Goal: Task Accomplishment & Management: Manage account settings

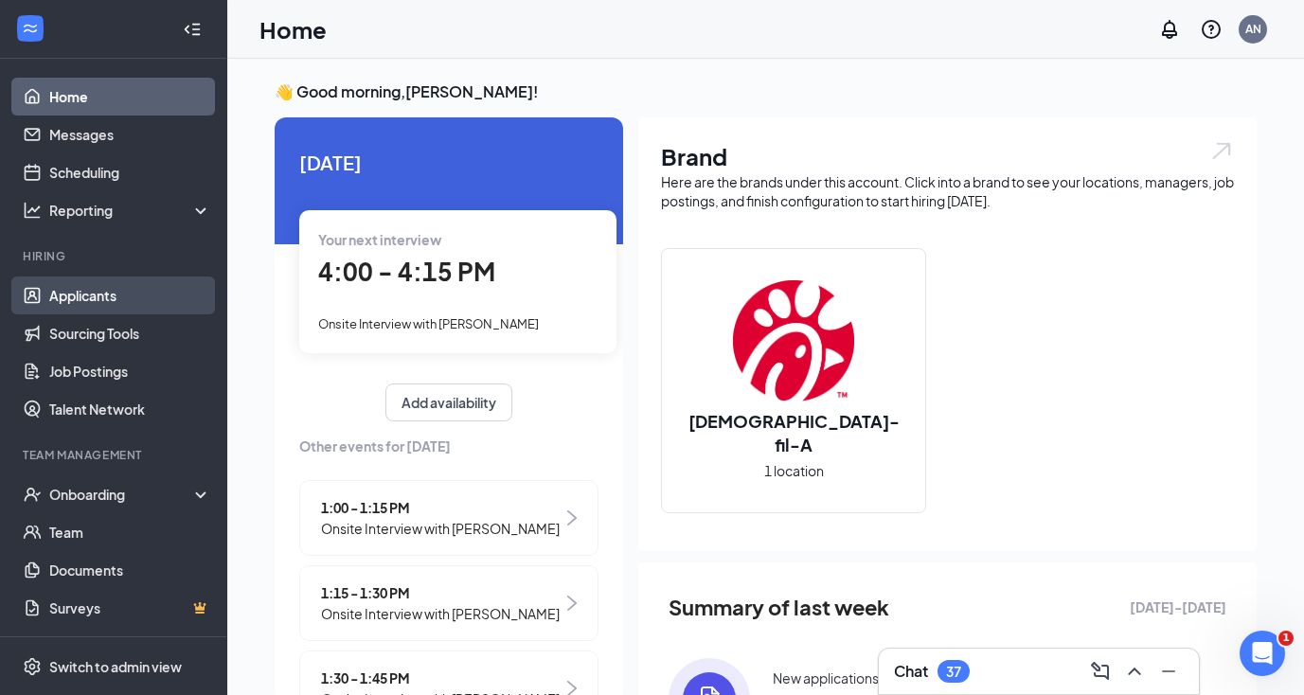
click at [103, 280] on link "Applicants" at bounding box center [130, 296] width 162 height 38
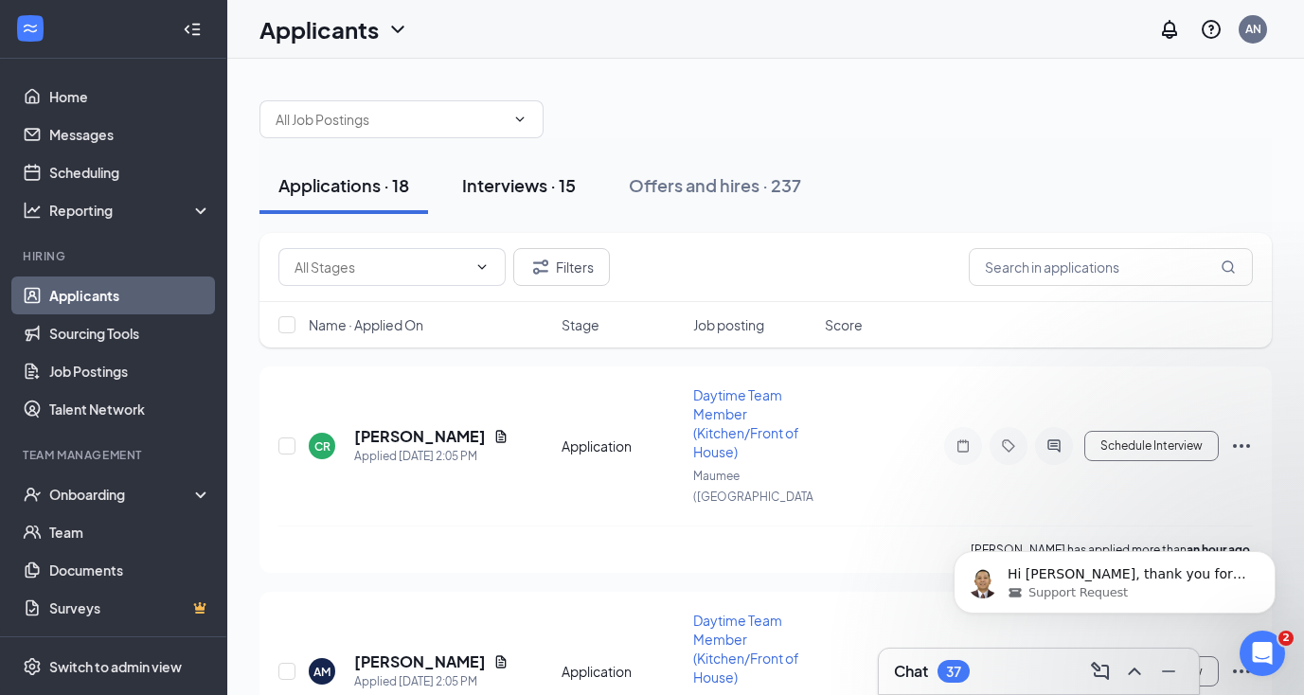
click at [547, 191] on div "Interviews · 15" at bounding box center [519, 185] width 114 height 24
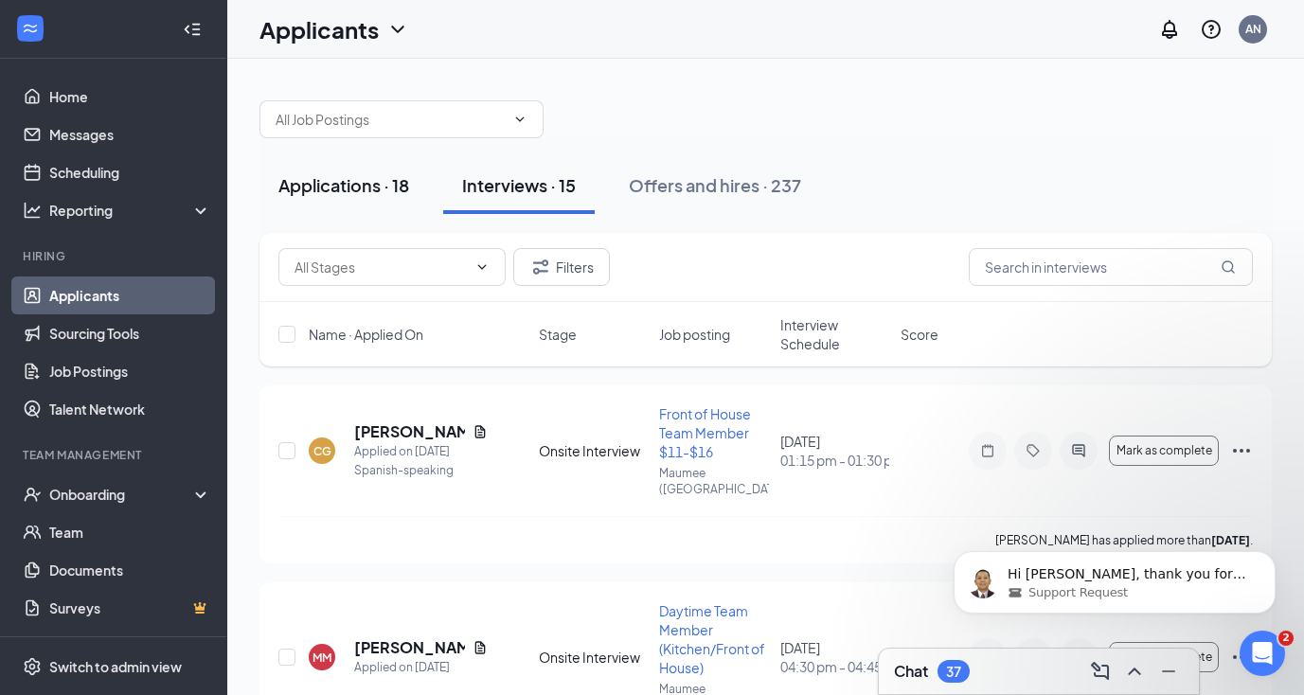
click at [367, 190] on div "Applications · 18" at bounding box center [344, 185] width 131 height 24
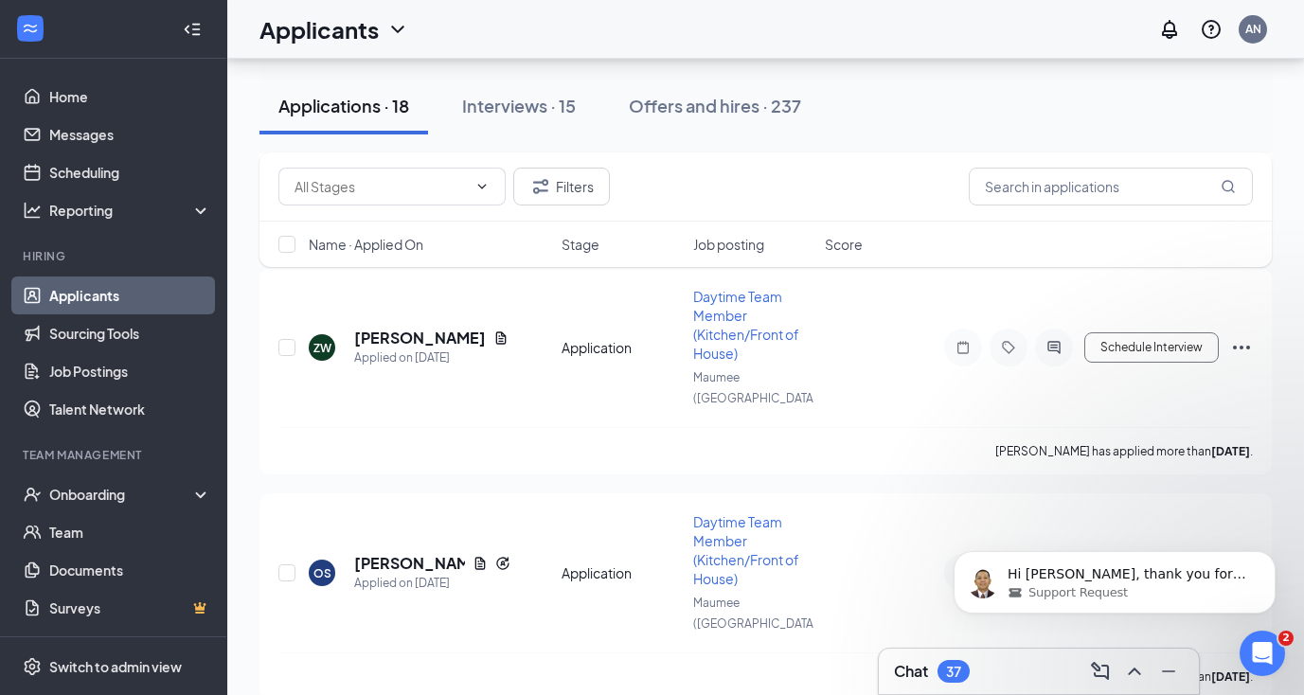
scroll to position [3314, 0]
